Goal: Task Accomplishment & Management: Use online tool/utility

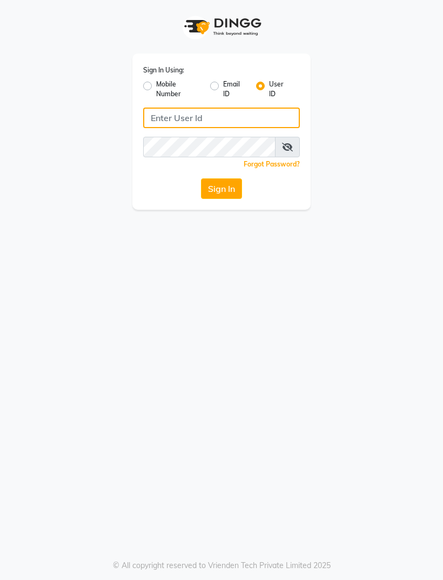
click at [257, 113] on input "Username" at bounding box center [221, 118] width 157 height 21
type input "Sevensalon"
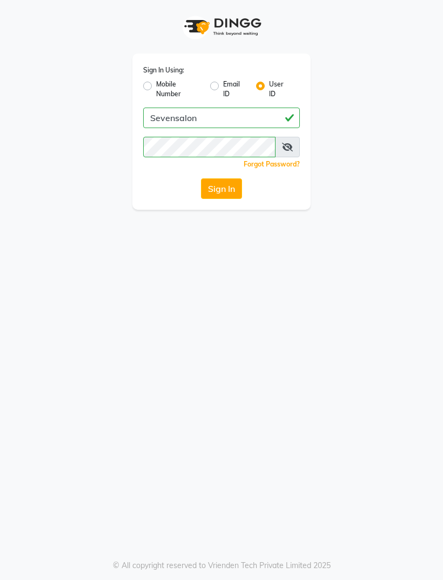
click at [242, 183] on button "Sign In" at bounding box center [221, 188] width 41 height 21
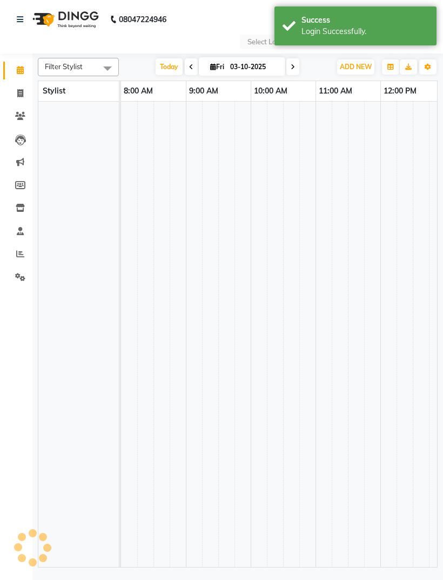
select select "en"
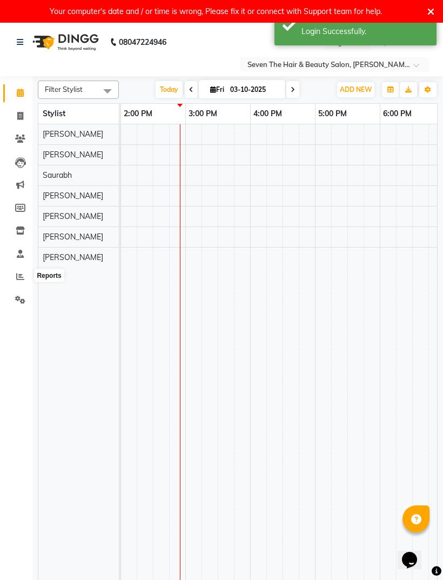
click at [13, 273] on span at bounding box center [20, 277] width 19 height 12
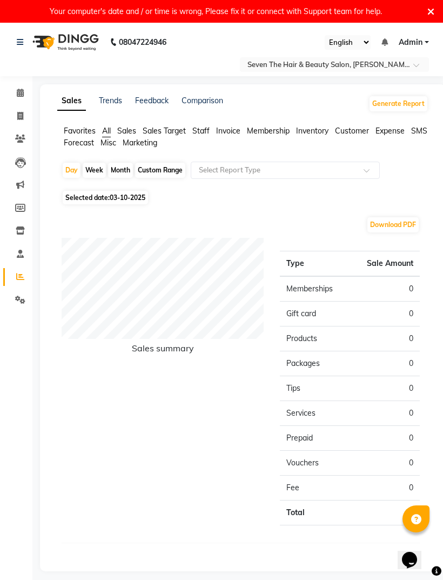
click at [130, 169] on div "Month" at bounding box center [120, 170] width 25 height 15
select select "10"
select select "2025"
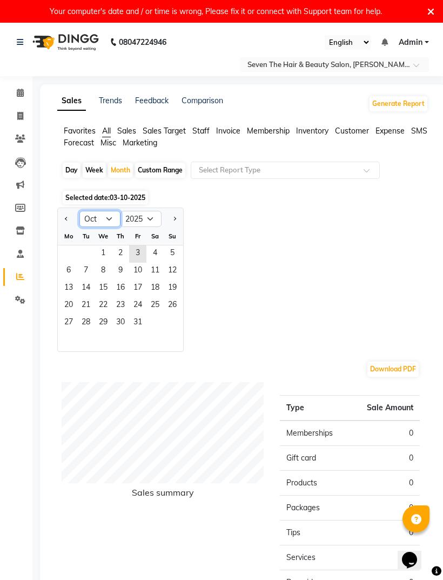
click at [109, 221] on select "Jan Feb Mar Apr May Jun [DATE] Aug Sep Oct Nov Dec" at bounding box center [99, 219] width 41 height 16
select select "9"
click at [69, 247] on span "1" at bounding box center [68, 253] width 17 height 17
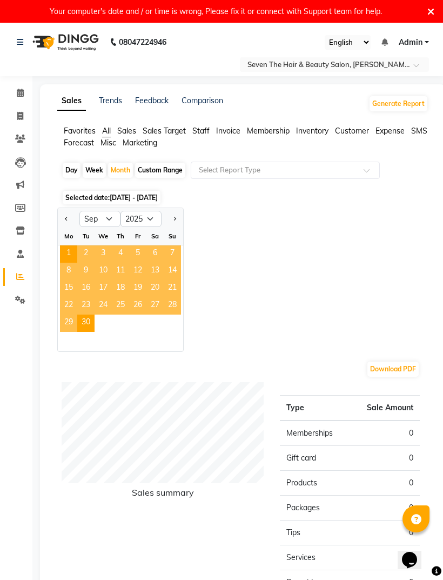
click at [198, 128] on span "Staff" at bounding box center [200, 131] width 17 height 10
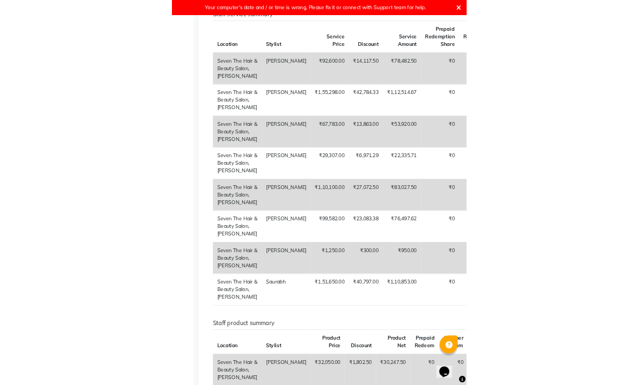
scroll to position [561, 0]
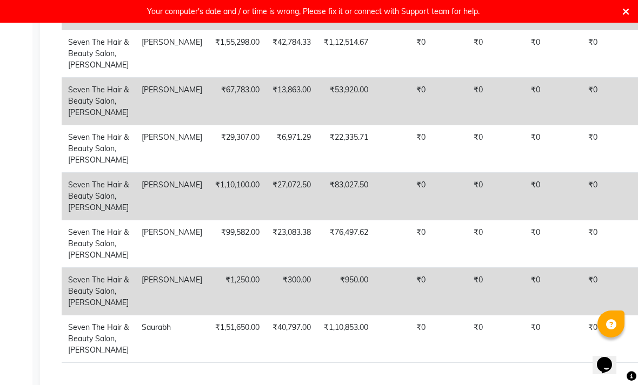
click at [135, 220] on td "[PERSON_NAME]" at bounding box center [171, 196] width 73 height 48
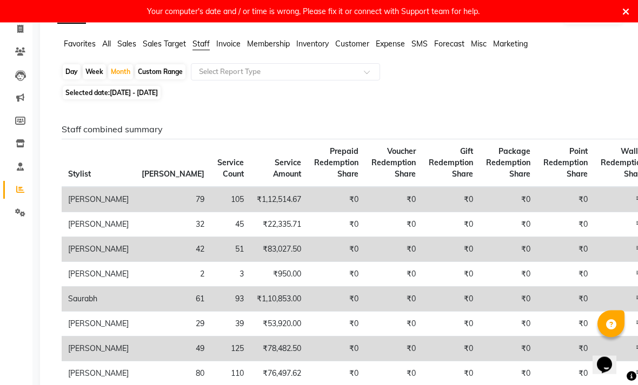
scroll to position [0, 0]
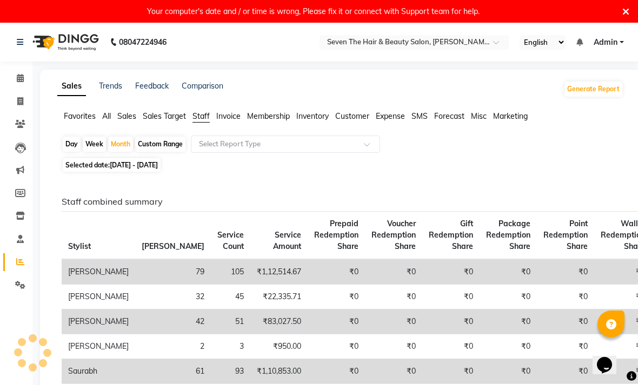
click at [18, 235] on icon at bounding box center [20, 239] width 7 height 8
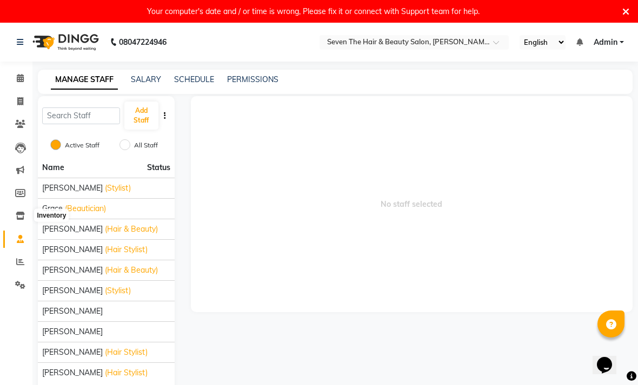
click at [22, 210] on span at bounding box center [20, 216] width 19 height 12
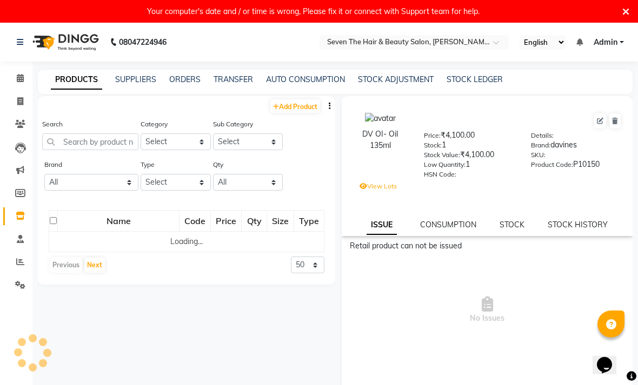
click at [25, 280] on span at bounding box center [20, 285] width 19 height 12
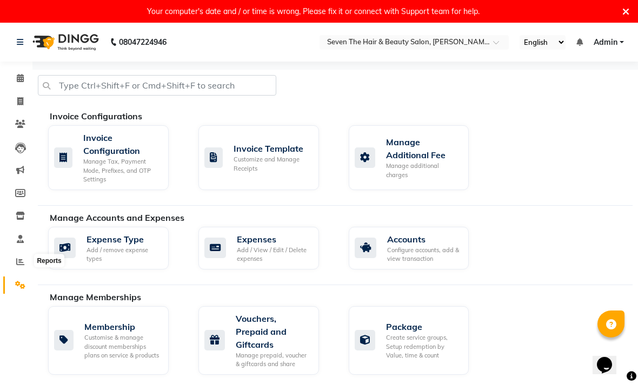
click at [20, 256] on span at bounding box center [20, 262] width 19 height 12
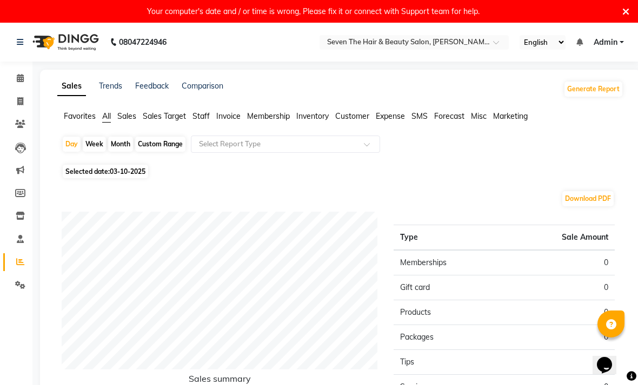
click at [182, 150] on div "Custom Range" at bounding box center [160, 144] width 50 height 15
select select "10"
select select "2025"
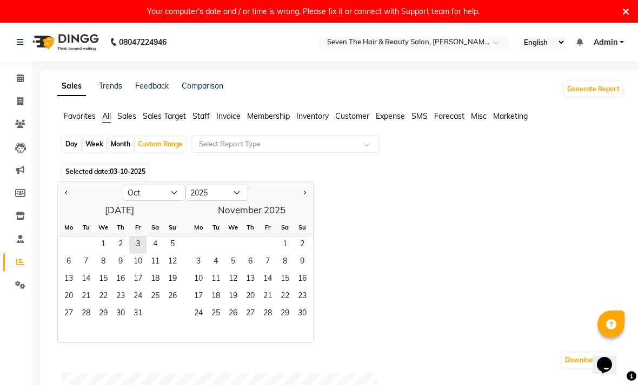
click at [201, 116] on span "Staff" at bounding box center [200, 116] width 17 height 10
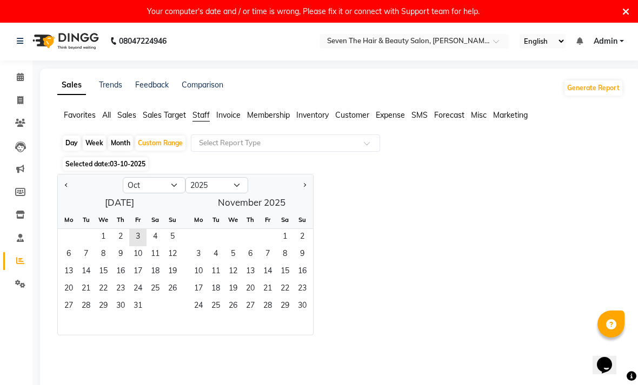
scroll to position [10, 0]
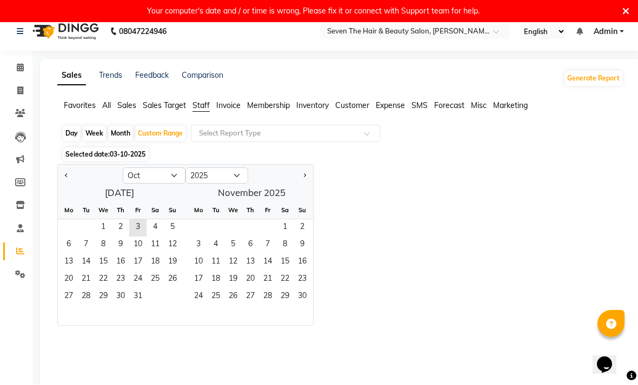
click at [355, 96] on div "Sales Trends Feedback Comparison Generate Report Favorites All Sales Sales Targ…" at bounding box center [340, 239] width 600 height 360
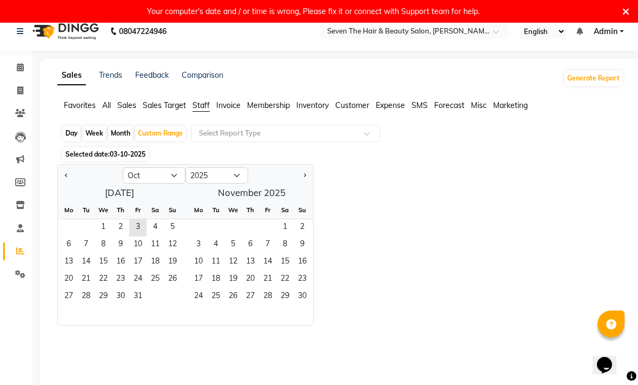
click at [358, 104] on span "Customer" at bounding box center [352, 106] width 34 height 10
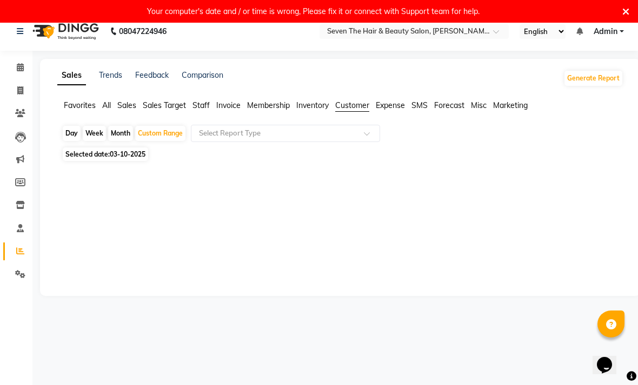
click at [359, 97] on div "Sales Trends Feedback Comparison Generate Report Favorites All Sales Sales Targ…" at bounding box center [340, 177] width 600 height 237
click at [70, 126] on div "Day" at bounding box center [72, 133] width 18 height 15
select select "10"
select select "2025"
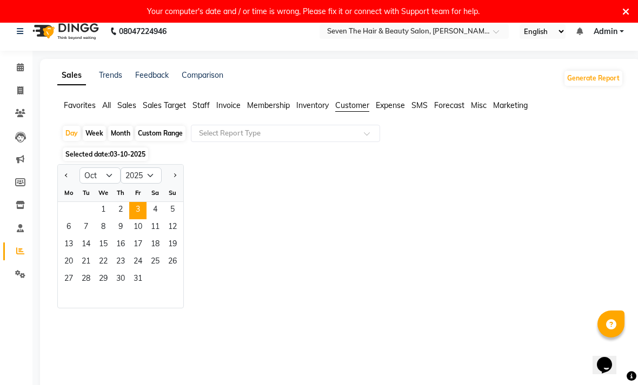
click at [64, 168] on button "Previous month" at bounding box center [66, 175] width 9 height 17
select select "9"
click at [77, 204] on span "1" at bounding box center [68, 210] width 17 height 17
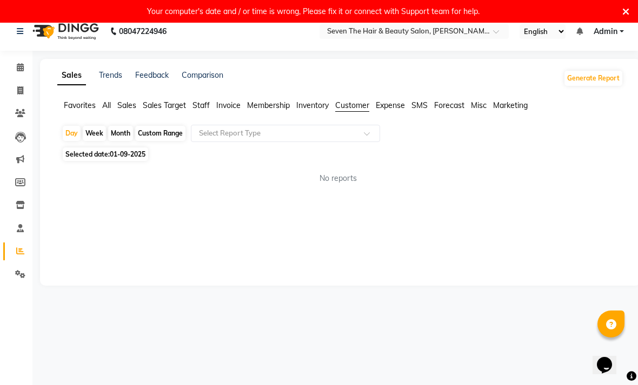
click at [352, 133] on input "text" at bounding box center [275, 133] width 156 height 11
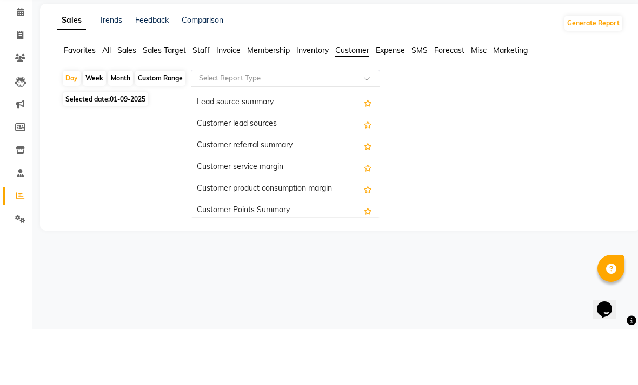
scroll to position [39, 0]
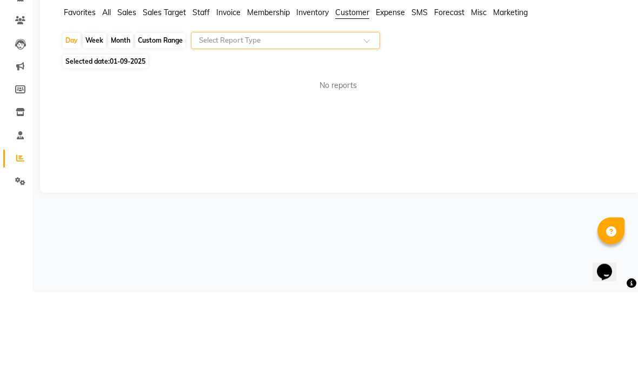
click at [358, 129] on div at bounding box center [285, 134] width 188 height 11
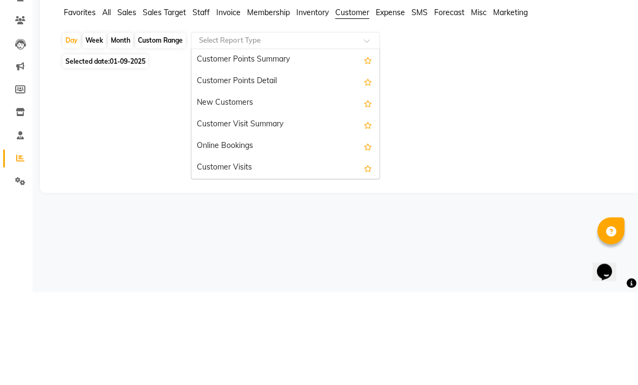
scroll to position [151, 0]
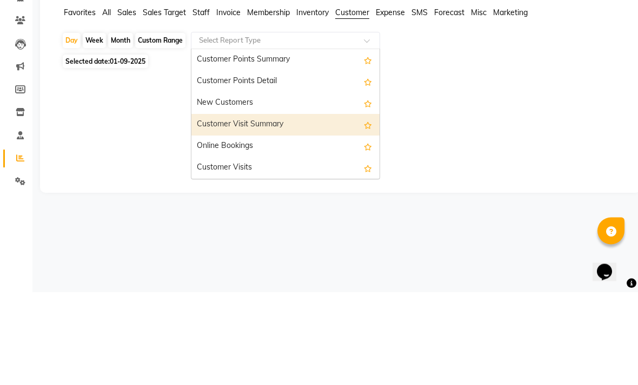
click at [273, 207] on div "Customer Visit Summary" at bounding box center [285, 218] width 188 height 22
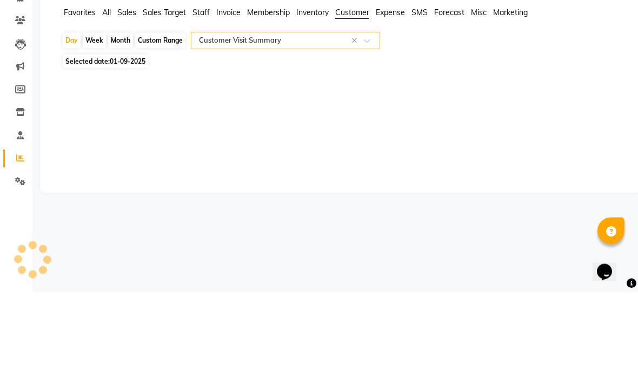
select select "filtered_report"
select select "pdf"
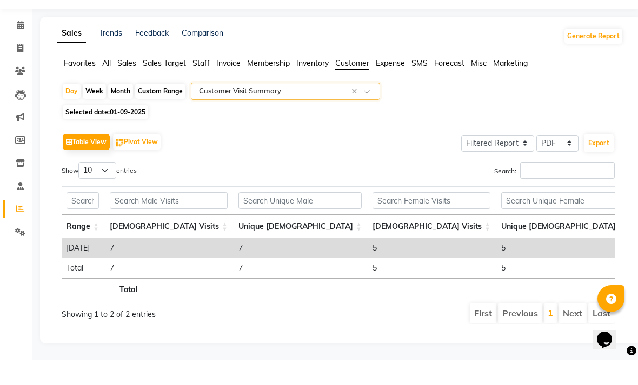
scroll to position [0, 0]
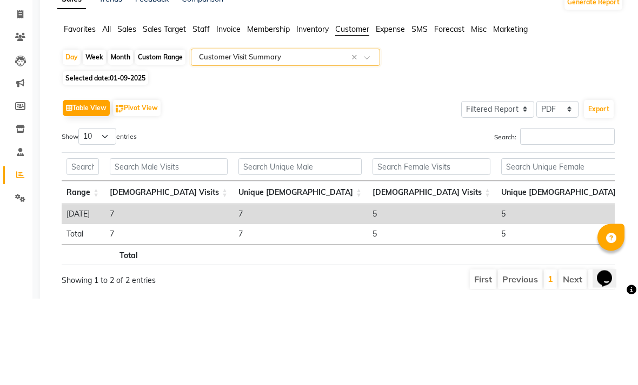
click at [115, 137] on div "Month" at bounding box center [120, 144] width 25 height 15
select select "9"
select select "2025"
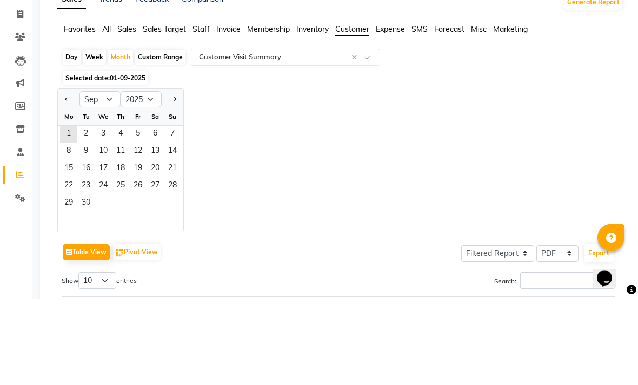
scroll to position [87, 0]
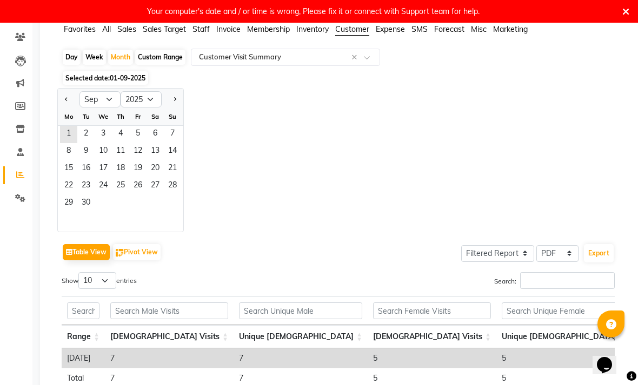
click at [70, 132] on span "1" at bounding box center [68, 134] width 17 height 17
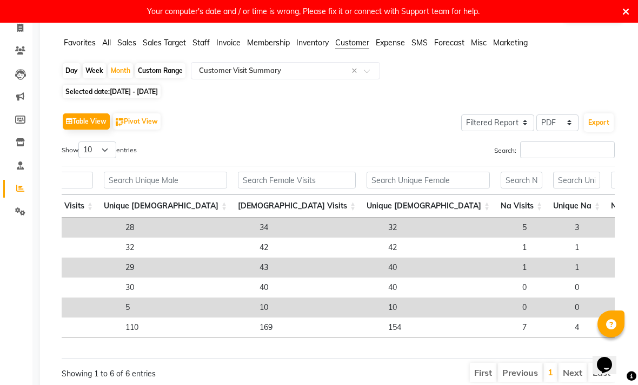
scroll to position [0, 202]
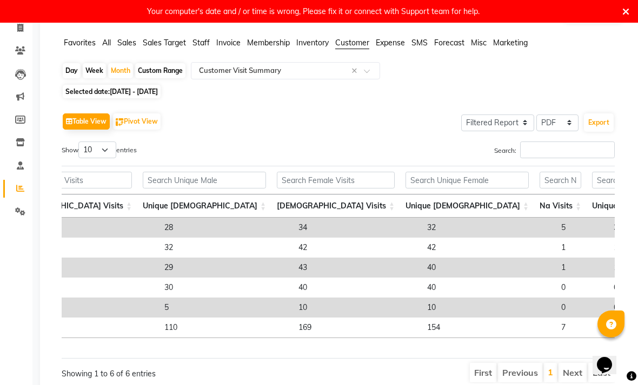
click at [126, 40] on span "Sales" at bounding box center [126, 43] width 19 height 10
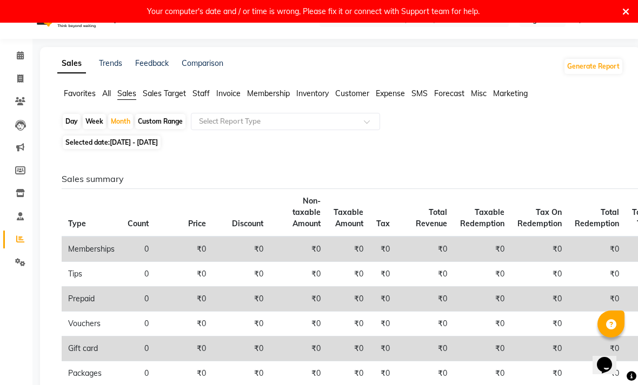
click at [359, 122] on div at bounding box center [285, 121] width 188 height 11
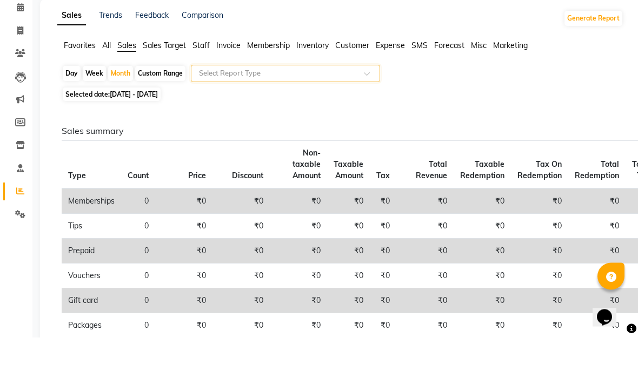
click at [365, 116] on div at bounding box center [285, 121] width 188 height 11
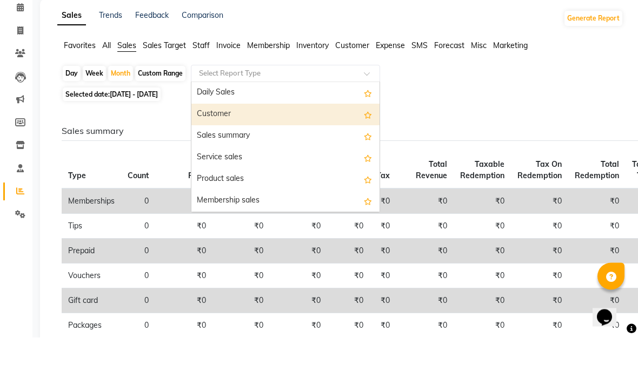
click at [229, 152] on div "Customer" at bounding box center [285, 163] width 188 height 22
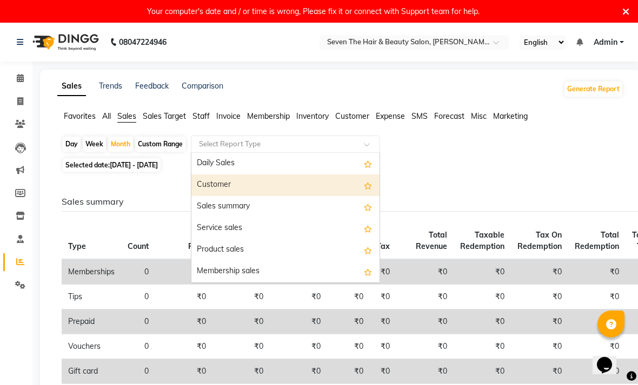
select select "filtered_report"
select select "pdf"
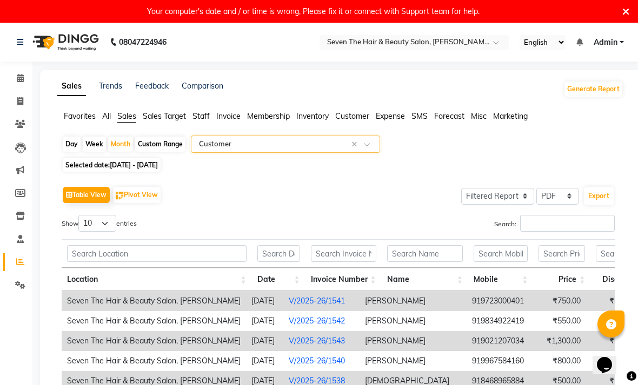
click at [443, 158] on div "Day Week Month Custom Range Select Report Type × Customer × Selected date: [DAT…" at bounding box center [340, 341] width 566 height 410
click at [350, 139] on input "text" at bounding box center [275, 144] width 156 height 11
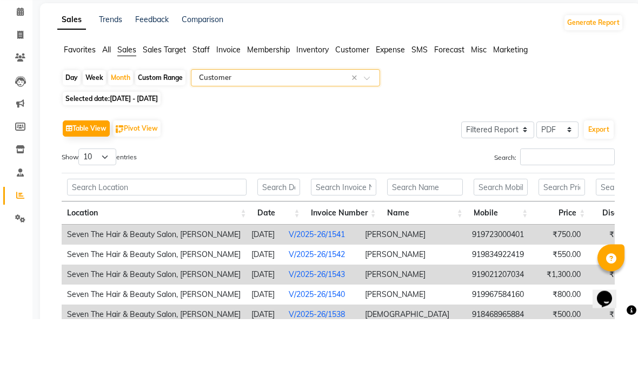
click at [443, 111] on app-reports "Favorites All Sales Sales Target Staff Invoice Membership Inventory Customer Ex…" at bounding box center [340, 328] width 579 height 435
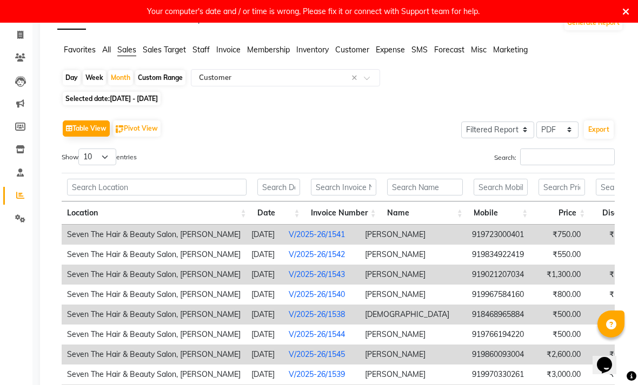
click at [109, 51] on span "All" at bounding box center [106, 50] width 9 height 10
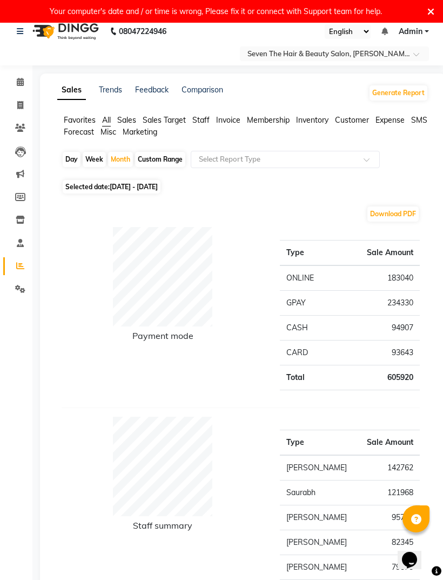
scroll to position [0, 0]
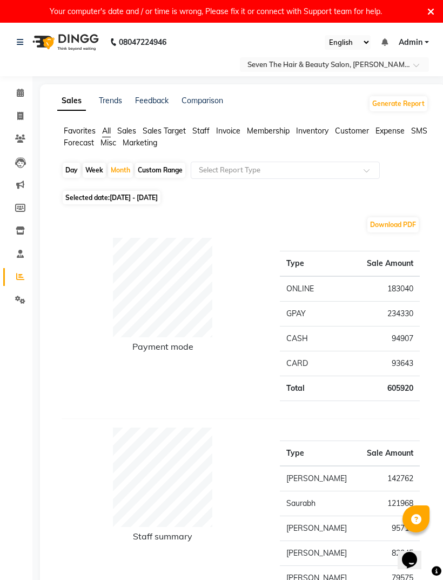
click at [358, 132] on span "Customer" at bounding box center [352, 131] width 34 height 10
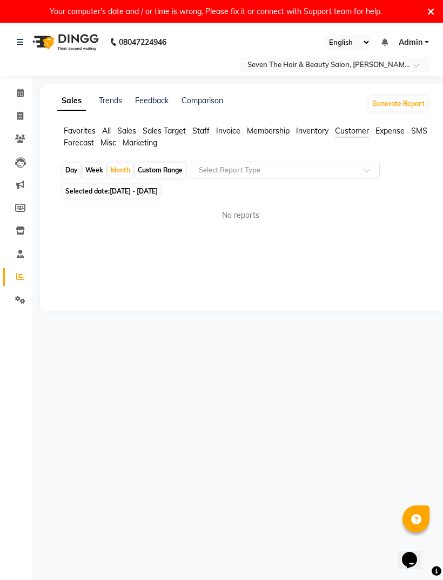
click at [309, 170] on input "text" at bounding box center [275, 170] width 156 height 11
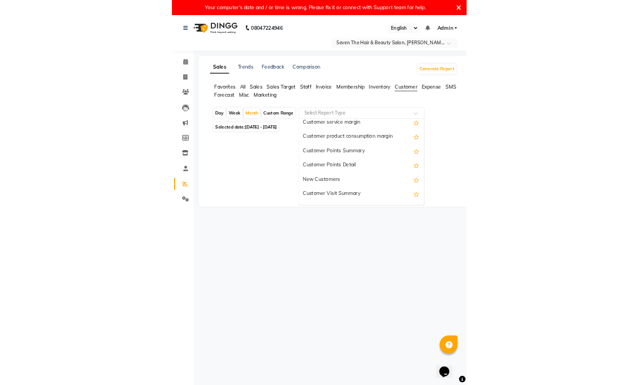
scroll to position [114, 0]
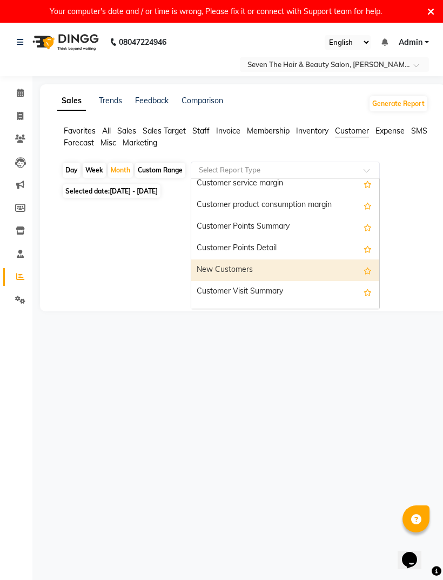
click at [264, 270] on div "New Customers" at bounding box center [285, 270] width 188 height 22
select select "filtered_report"
select select "pdf"
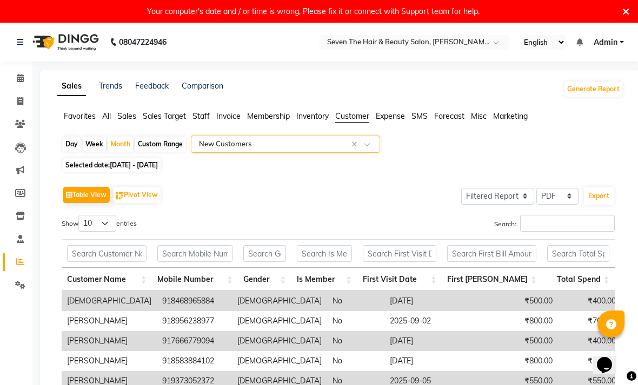
click at [443, 86] on div "Sales Trends Feedback Comparison Generate Report" at bounding box center [340, 89] width 579 height 17
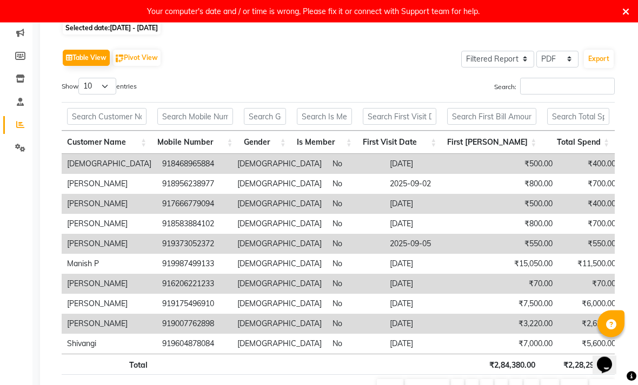
scroll to position [153, 0]
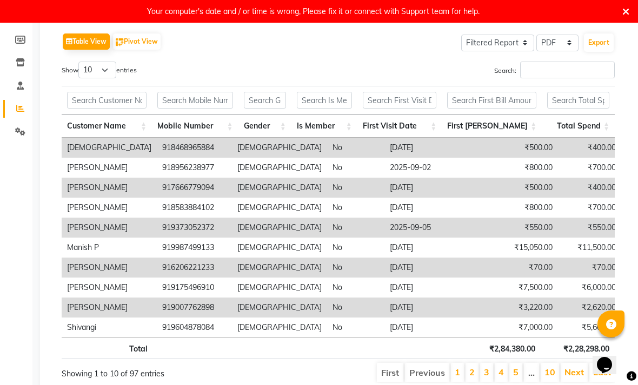
click at [443, 10] on icon at bounding box center [625, 12] width 7 height 10
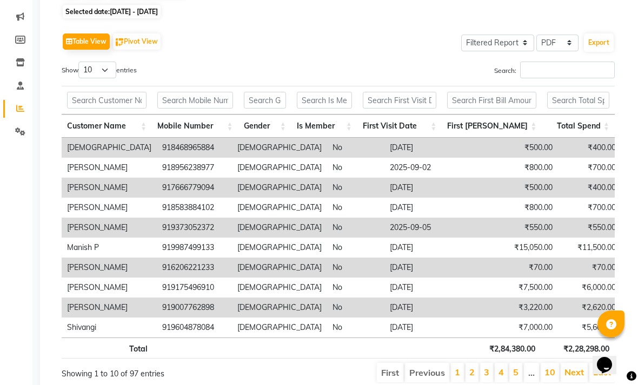
click at [349, 47] on div "Table View Pivot View Select Full Report Filtered Report Select CSV PDF Export" at bounding box center [338, 41] width 553 height 23
click at [15, 135] on icon at bounding box center [20, 132] width 10 height 8
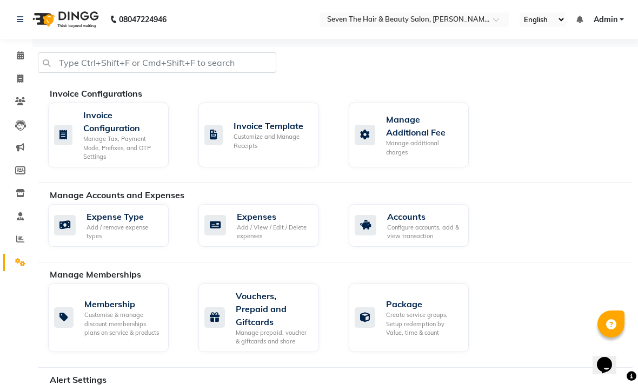
click at [18, 189] on icon at bounding box center [20, 193] width 9 height 8
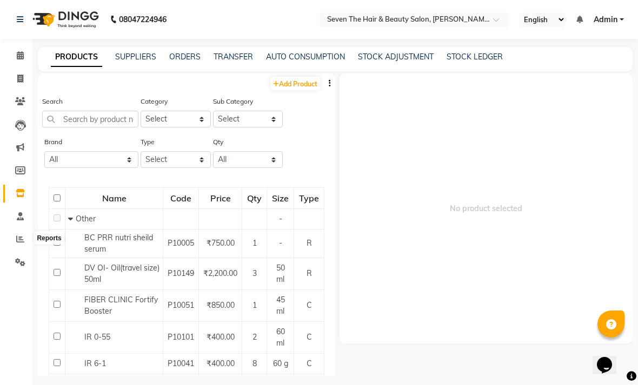
click at [21, 239] on icon at bounding box center [20, 239] width 8 height 8
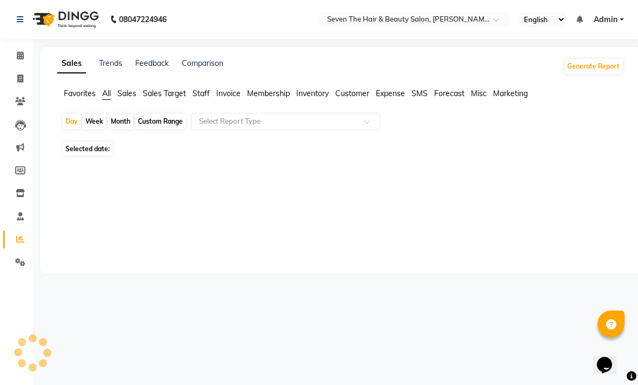
click at [129, 119] on div "Month" at bounding box center [120, 121] width 25 height 15
select select "10"
select select "2025"
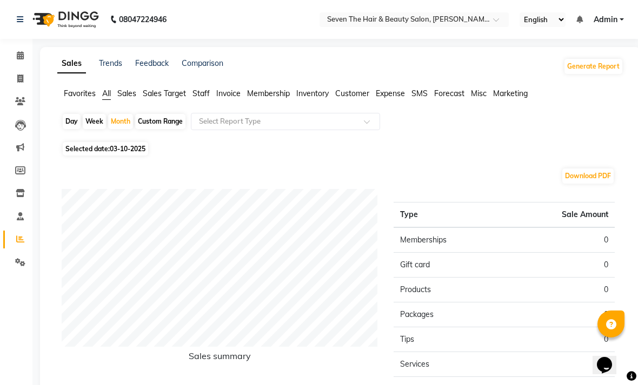
click at [114, 126] on div "Month" at bounding box center [120, 121] width 25 height 15
select select "10"
select select "2025"
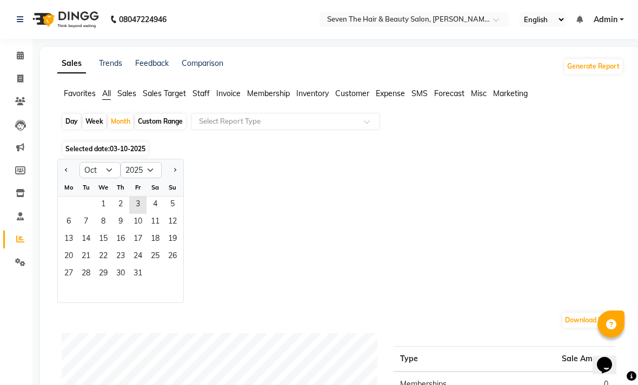
click at [118, 121] on div "Month" at bounding box center [120, 121] width 25 height 15
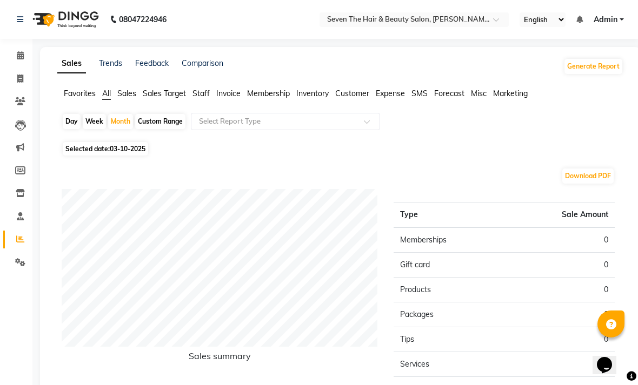
click at [104, 149] on span "Selected date: 03-10-2025" at bounding box center [105, 149] width 85 height 14
select select "10"
select select "2025"
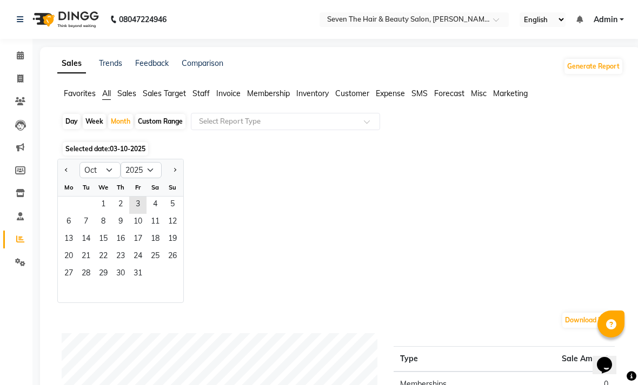
click at [66, 176] on button "Previous month" at bounding box center [66, 170] width 9 height 17
select select "9"
click at [72, 203] on span "1" at bounding box center [68, 205] width 17 height 17
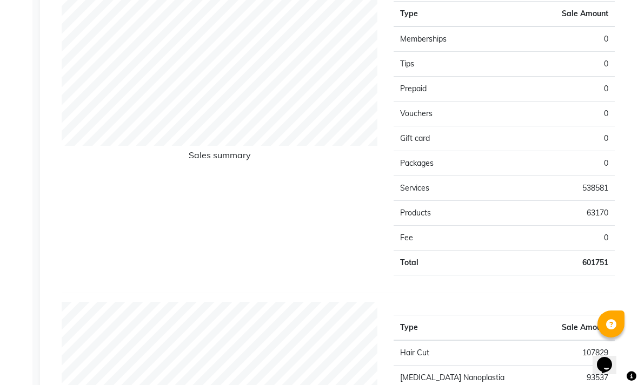
scroll to position [699, 0]
